Goal: Transaction & Acquisition: Purchase product/service

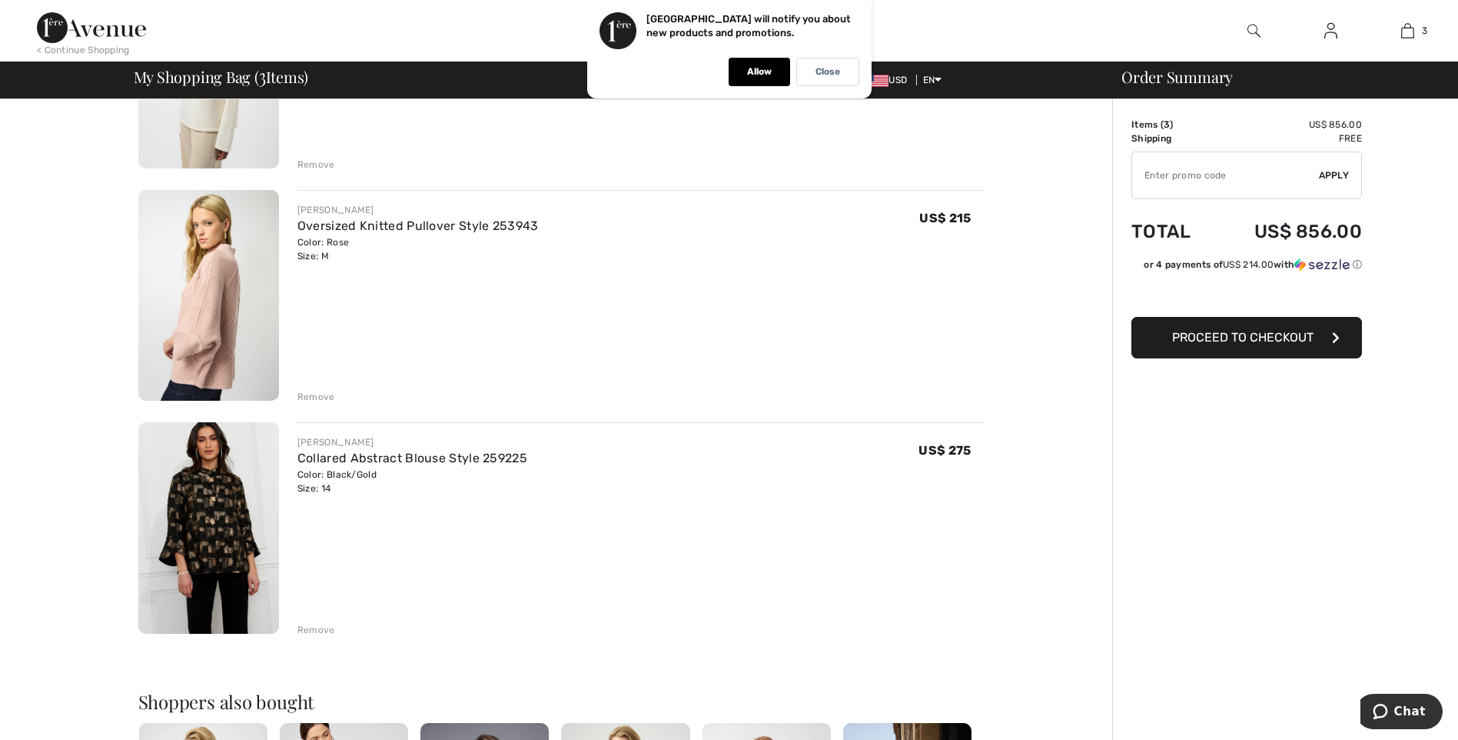
scroll to position [270, 0]
click at [218, 521] on img at bounding box center [208, 525] width 141 height 211
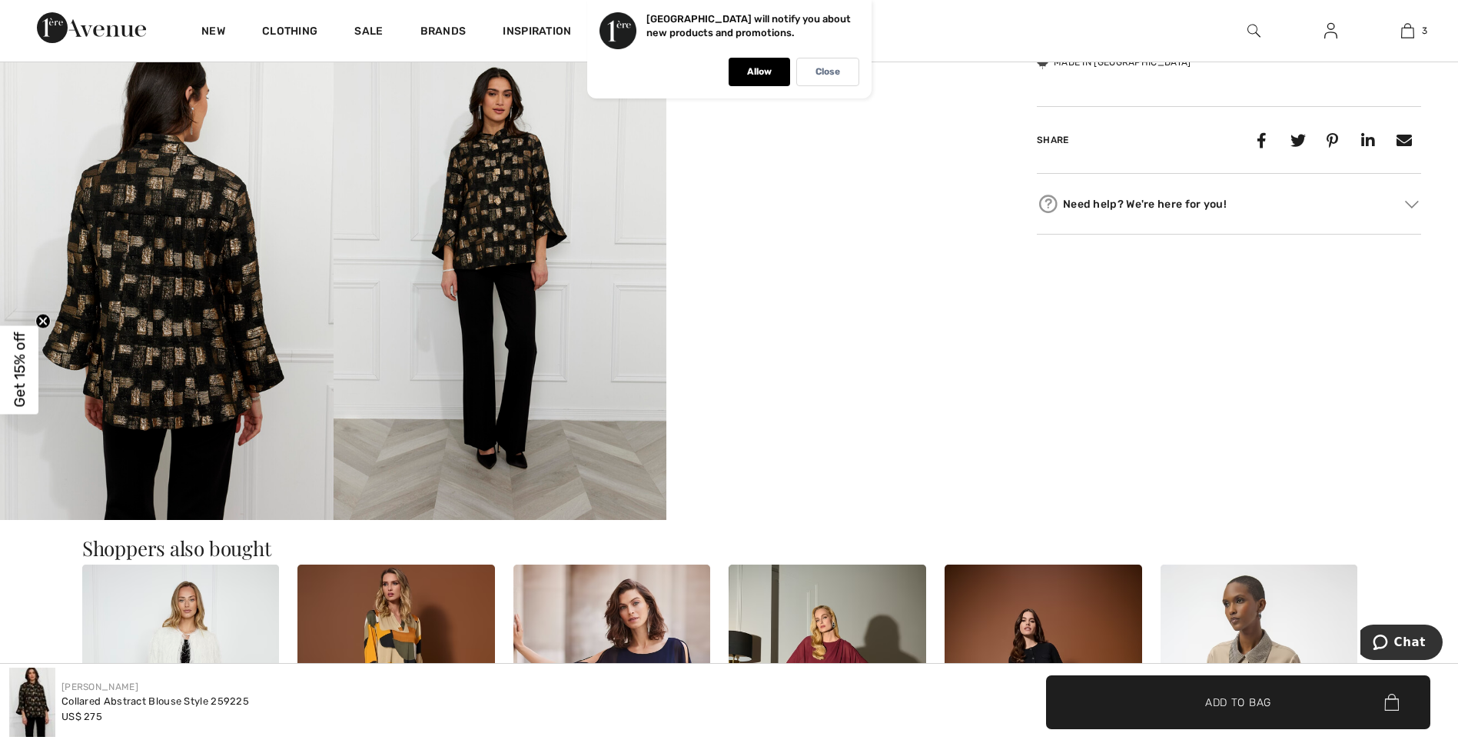
scroll to position [760, 0]
